Goal: Task Accomplishment & Management: Use online tool/utility

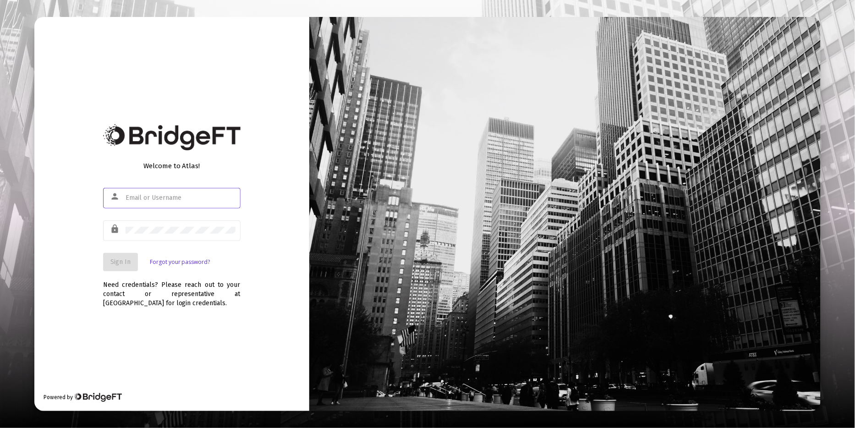
type input "[PERSON_NAME][EMAIL_ADDRESS][DOMAIN_NAME]"
click at [131, 352] on div "Welcome to Atlas! person [PERSON_NAME][EMAIL_ADDRESS][DOMAIN_NAME] lock Sign In…" at bounding box center [171, 214] width 275 height 394
click at [124, 263] on span "Sign In" at bounding box center [120, 262] width 20 height 8
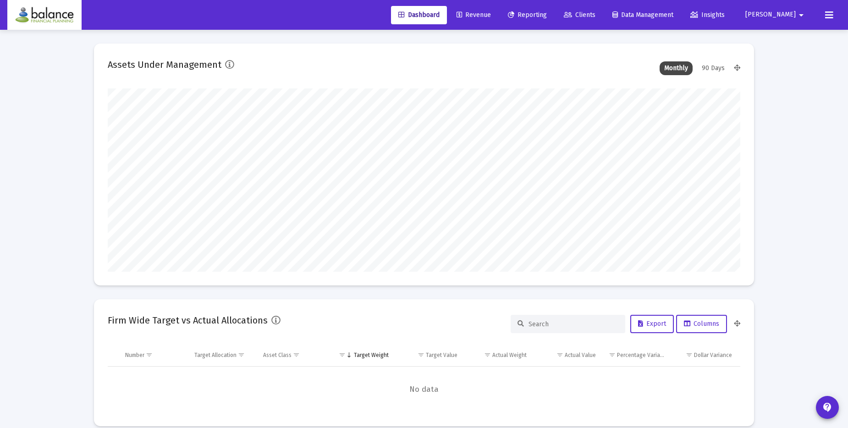
scroll to position [183, 632]
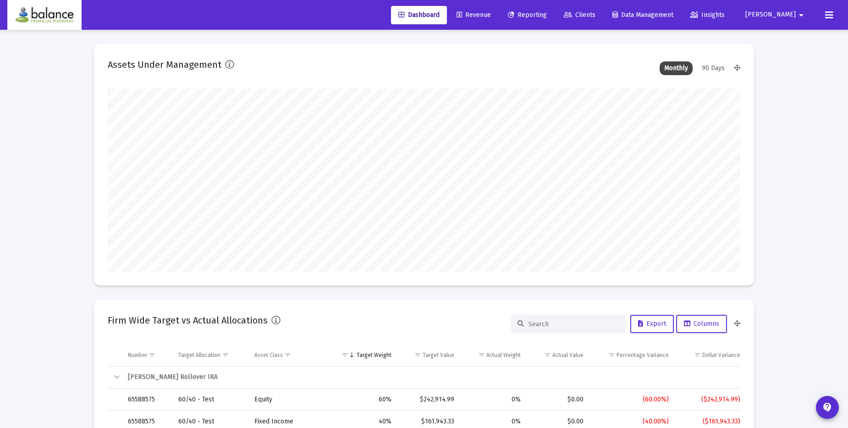
type input "[DATE]"
type input "[PERSON_NAME][EMAIL_ADDRESS][DOMAIN_NAME]"
click at [491, 17] on span "Revenue" at bounding box center [473, 15] width 34 height 8
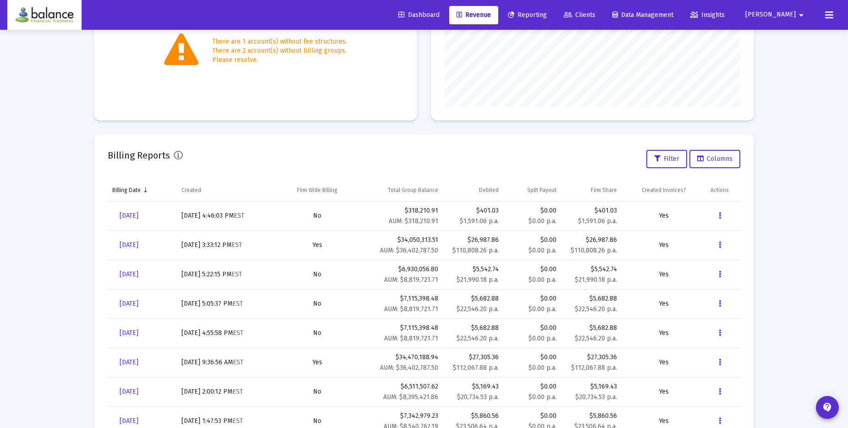
scroll to position [222, 0]
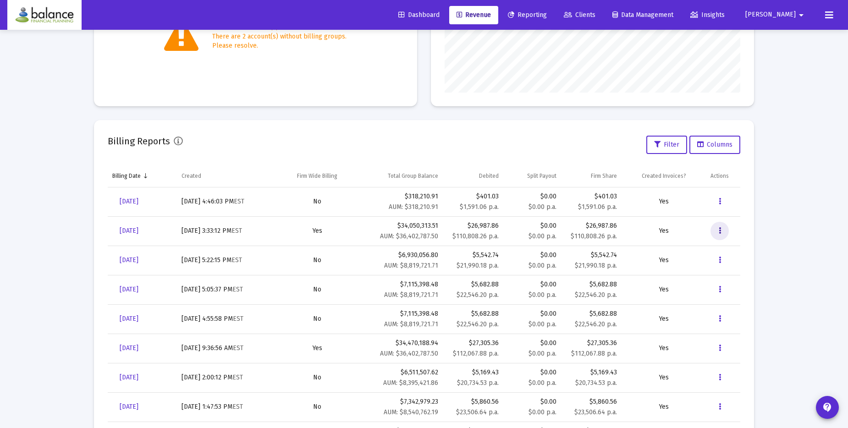
click at [720, 227] on icon "Data grid" at bounding box center [719, 230] width 2 height 11
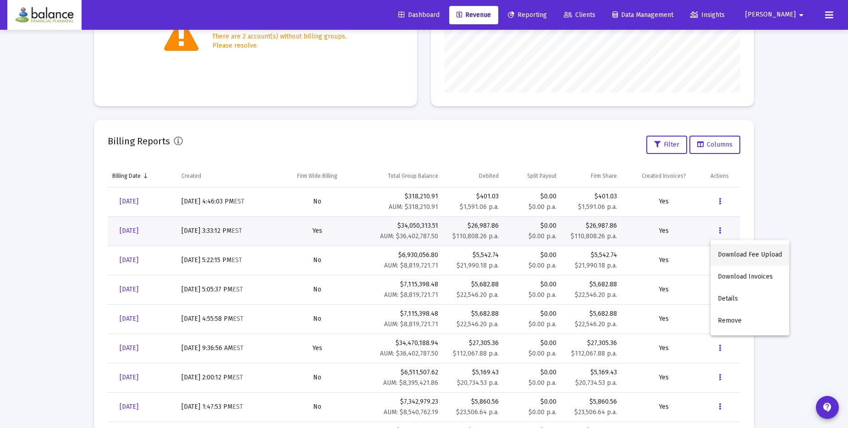
click at [734, 251] on button "Download Fee Upload" at bounding box center [749, 255] width 79 height 22
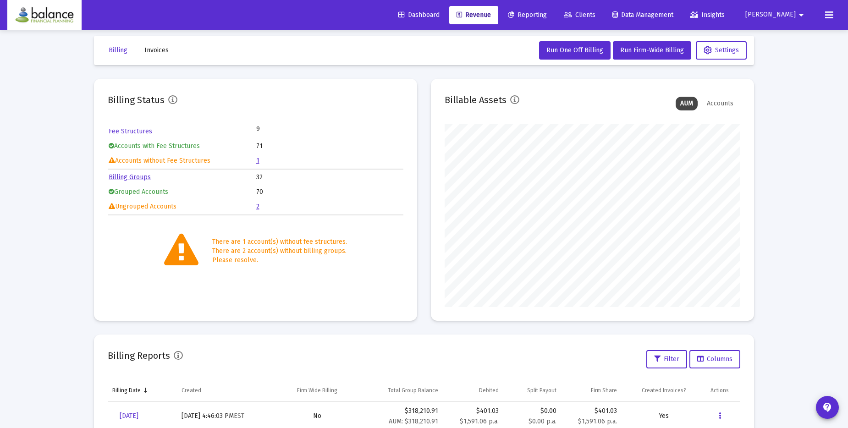
scroll to position [0, 0]
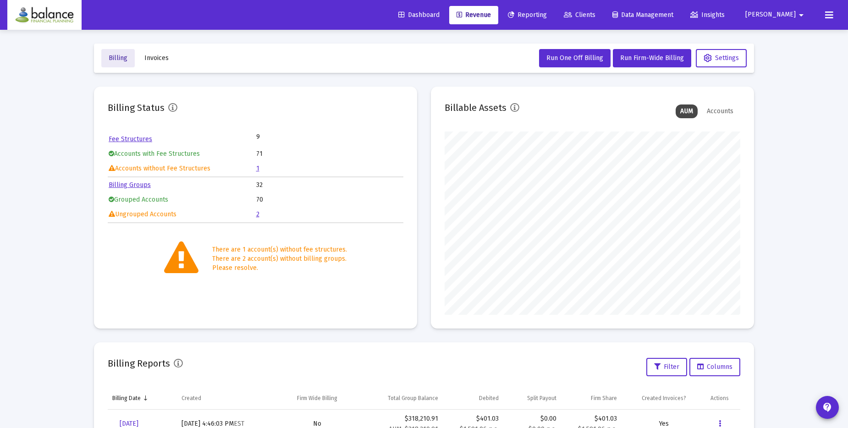
click at [121, 58] on span "Billing" at bounding box center [118, 58] width 19 height 8
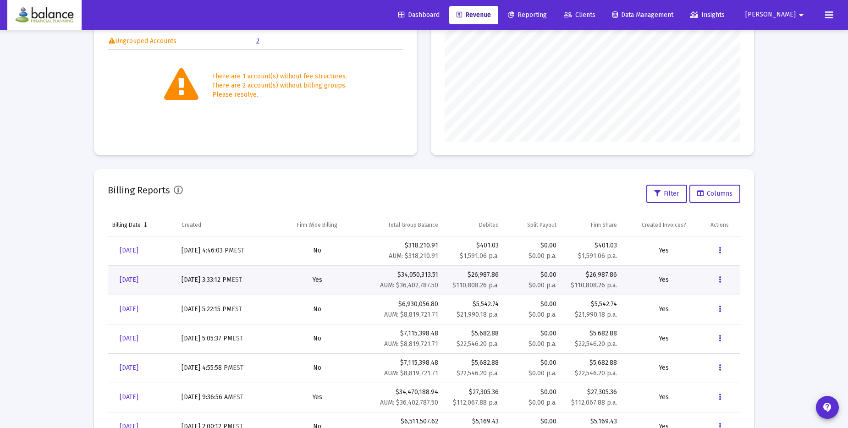
scroll to position [174, 0]
click at [126, 281] on span "[DATE]" at bounding box center [129, 279] width 19 height 8
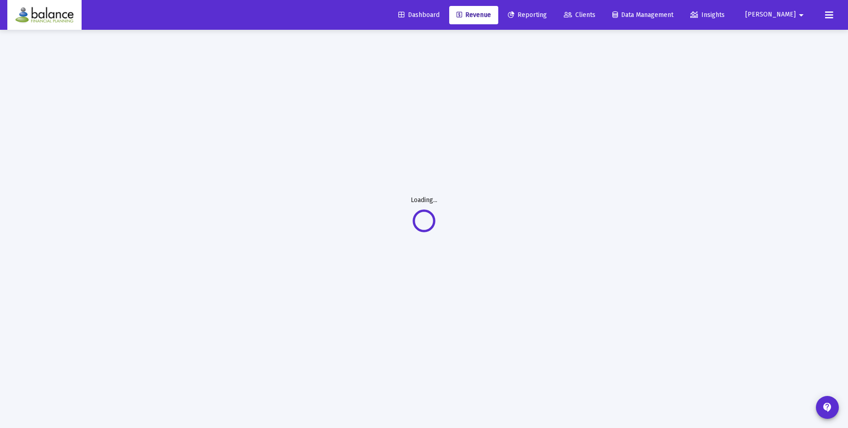
scroll to position [30, 0]
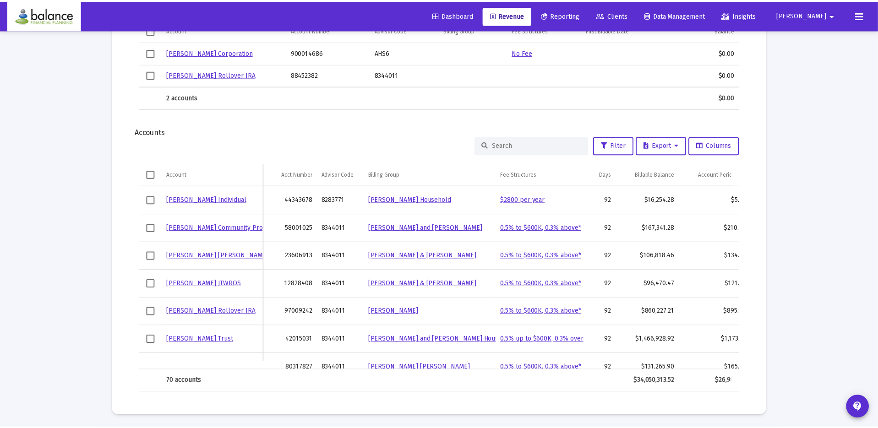
scroll to position [0, 99]
